Goal: Task Accomplishment & Management: Use online tool/utility

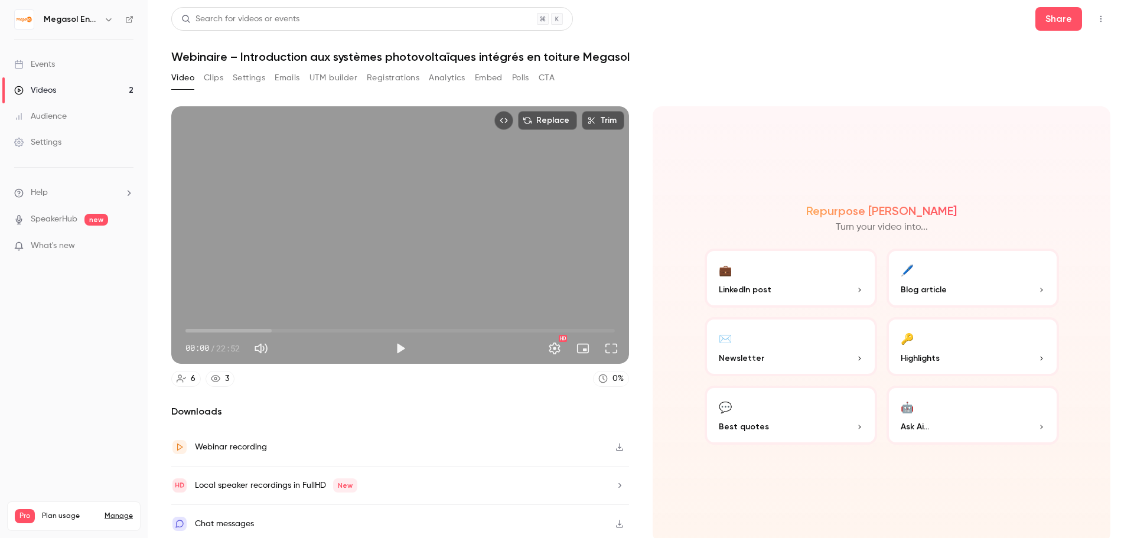
click at [599, 121] on button "Trim" at bounding box center [603, 120] width 43 height 19
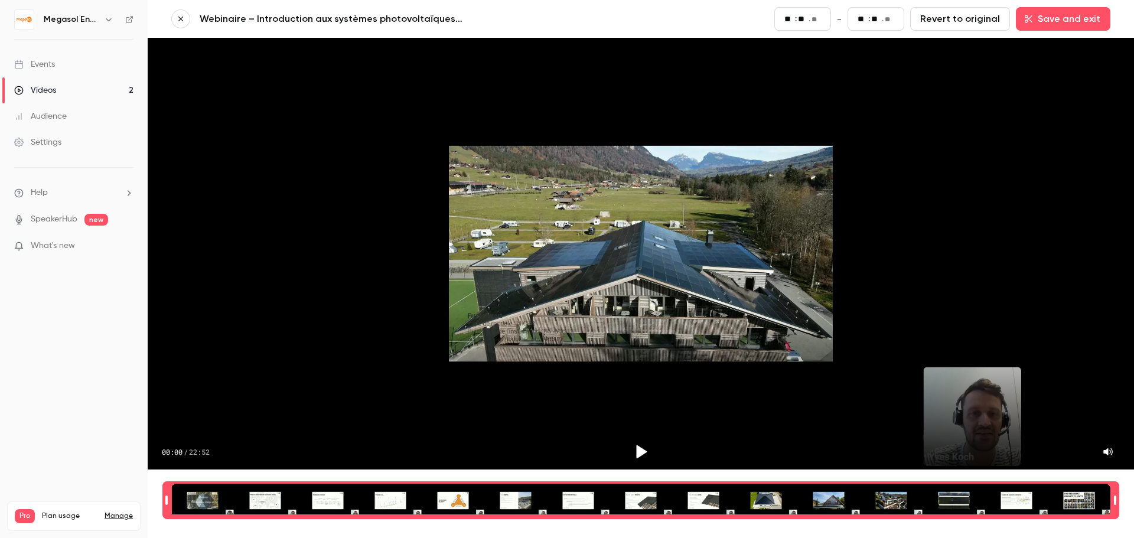
click at [703, 227] on div "00:00 / 22:52" at bounding box center [641, 254] width 986 height 432
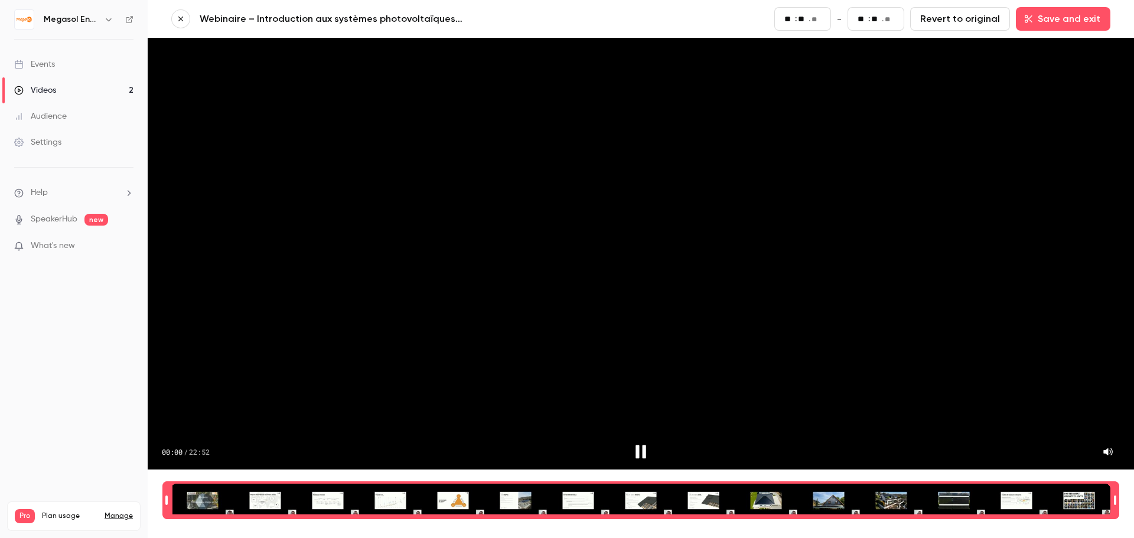
click at [703, 227] on div "00:00 / 22:52" at bounding box center [641, 254] width 986 height 432
type input "*"
click at [175, 22] on button "button" at bounding box center [180, 18] width 19 height 19
